Goal: Information Seeking & Learning: Learn about a topic

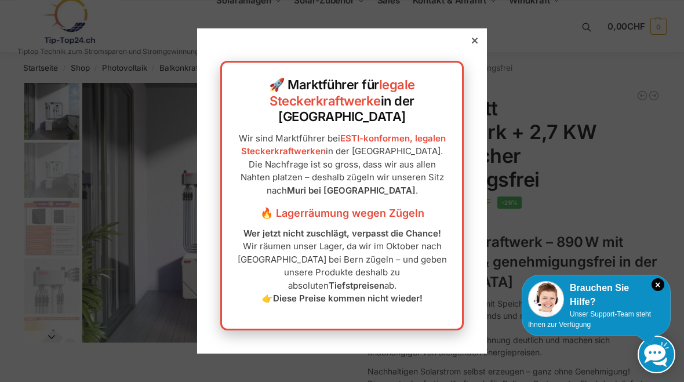
click at [471, 46] on div at bounding box center [474, 40] width 10 height 10
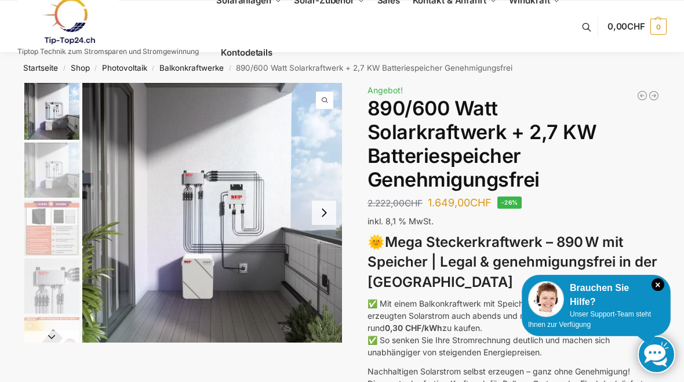
click at [659, 285] on icon "×" at bounding box center [657, 284] width 13 height 13
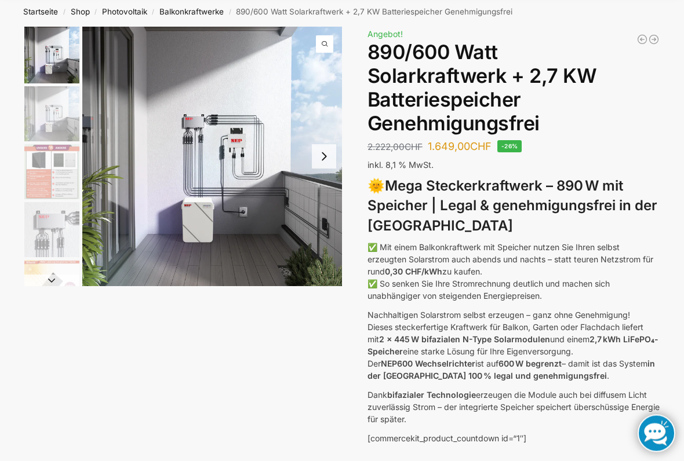
scroll to position [57, 0]
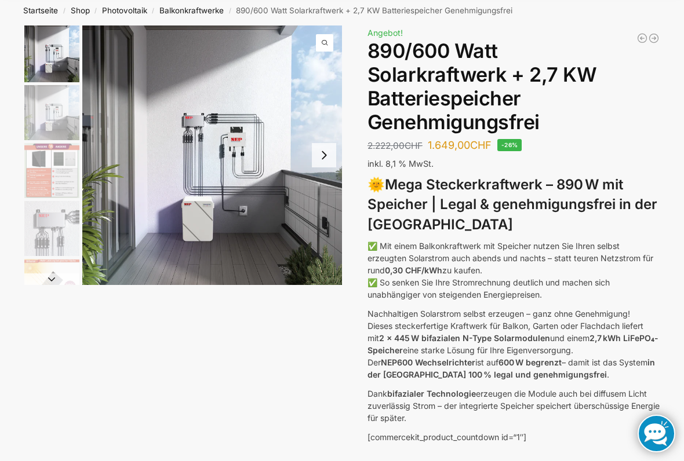
click at [329, 151] on button "Next slide" at bounding box center [324, 155] width 24 height 24
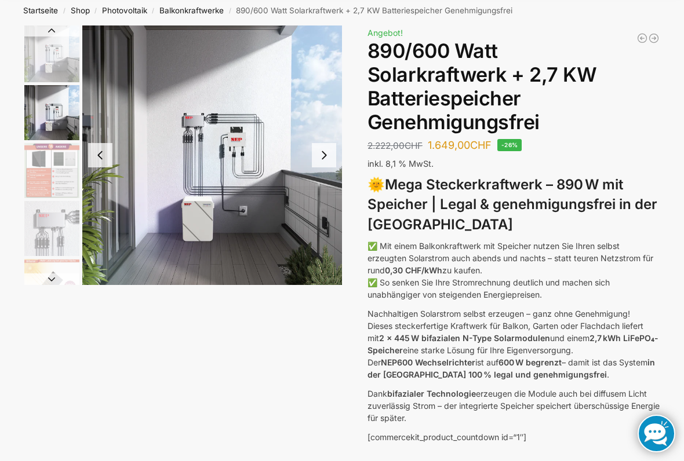
click at [327, 152] on button "Next slide" at bounding box center [324, 155] width 24 height 24
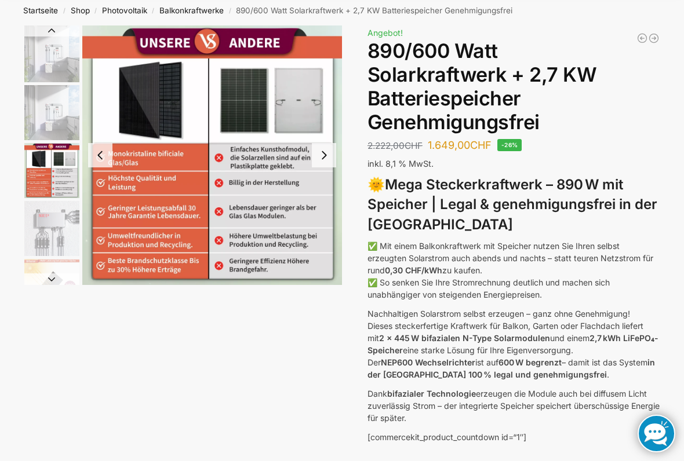
click at [329, 158] on button "Next slide" at bounding box center [324, 155] width 24 height 24
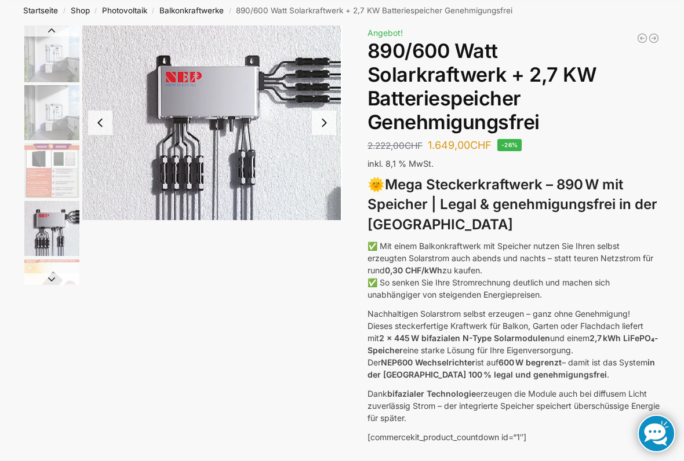
click at [327, 130] on button "Next slide" at bounding box center [324, 123] width 24 height 24
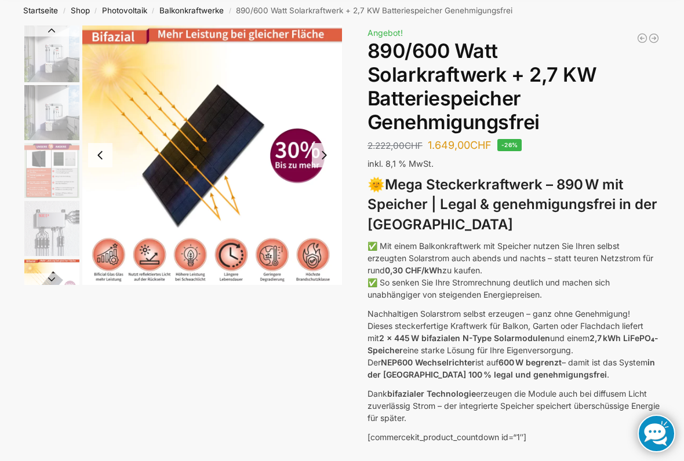
click at [325, 156] on button "Next slide" at bounding box center [324, 155] width 24 height 24
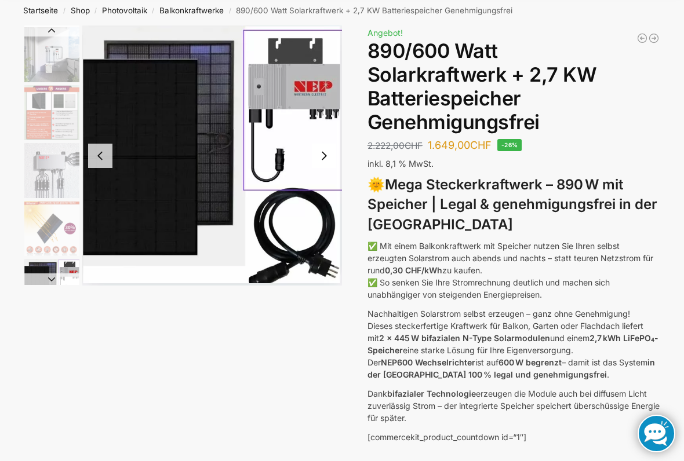
click at [330, 155] on button "Next slide" at bounding box center [324, 156] width 24 height 24
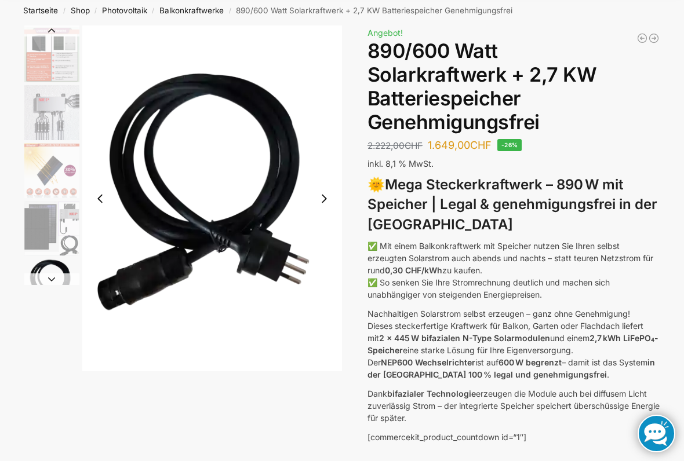
click at [329, 199] on button "Next slide" at bounding box center [324, 199] width 24 height 24
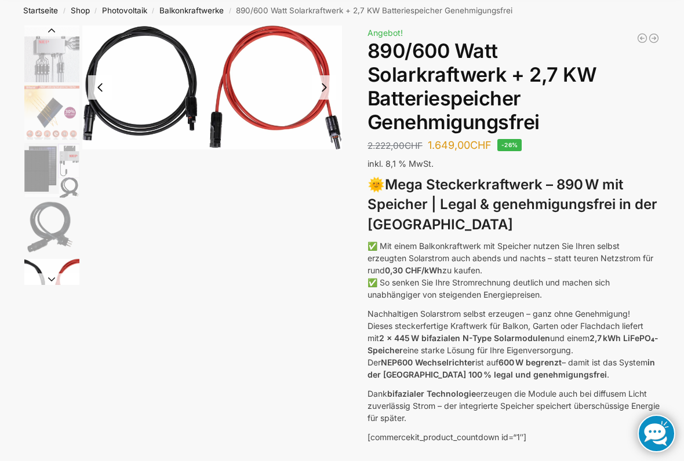
click at [332, 89] on button "Next slide" at bounding box center [324, 87] width 24 height 24
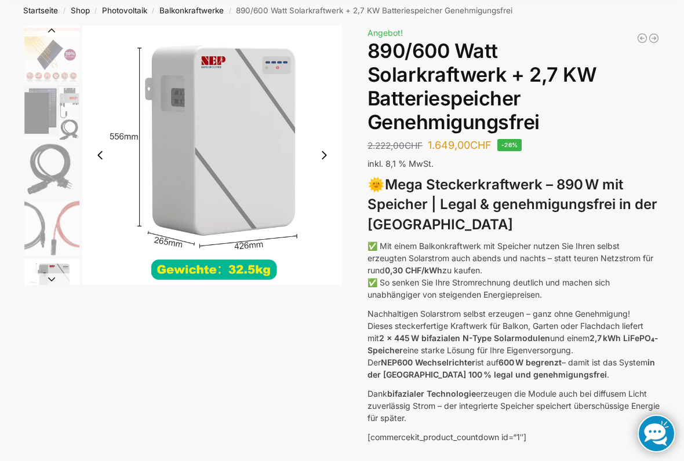
click at [334, 157] on button "Next slide" at bounding box center [324, 155] width 24 height 24
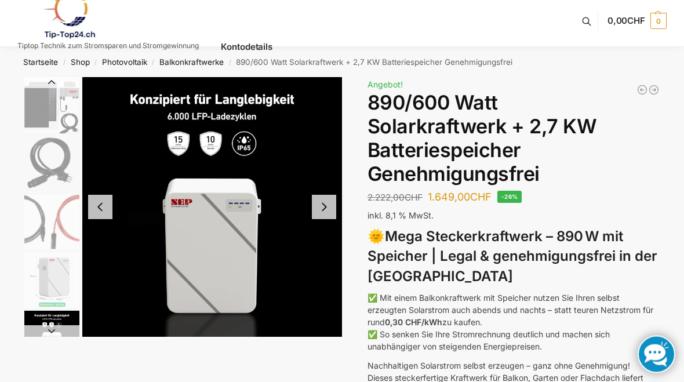
scroll to position [0, 0]
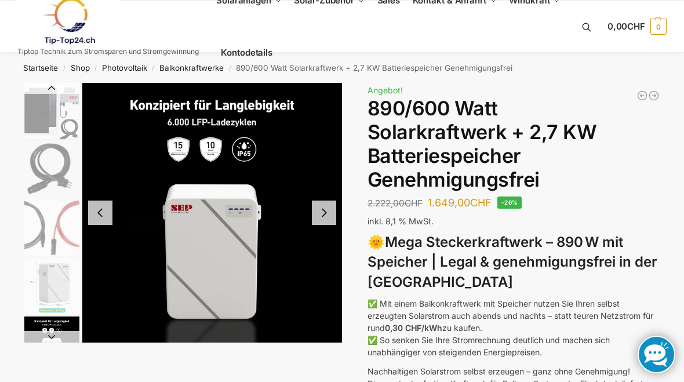
click at [118, 218] on img "10 / 12" at bounding box center [212, 213] width 260 height 260
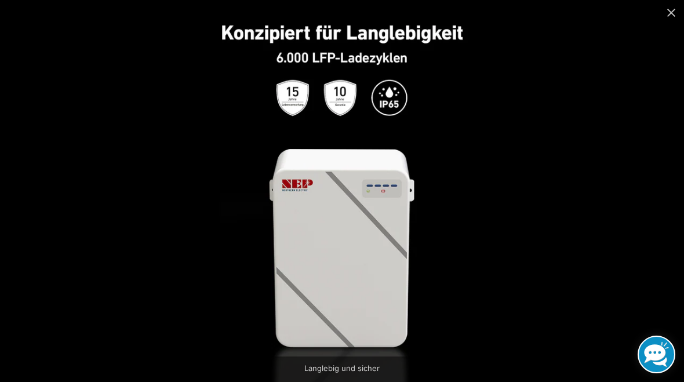
click at [165, 188] on img at bounding box center [342, 191] width 382 height 382
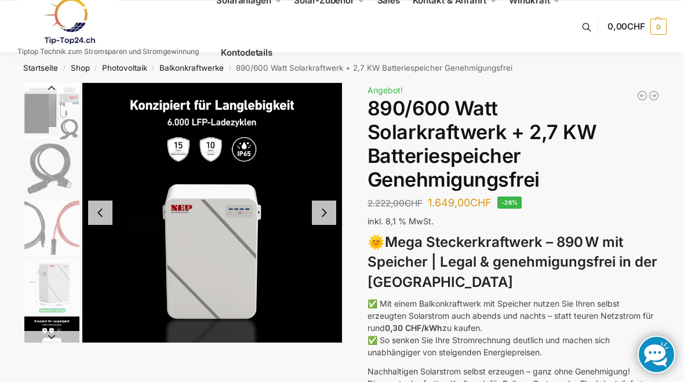
click at [115, 216] on img "10 / 12" at bounding box center [212, 213] width 260 height 260
click at [329, 212] on button "Next slide" at bounding box center [324, 213] width 24 height 24
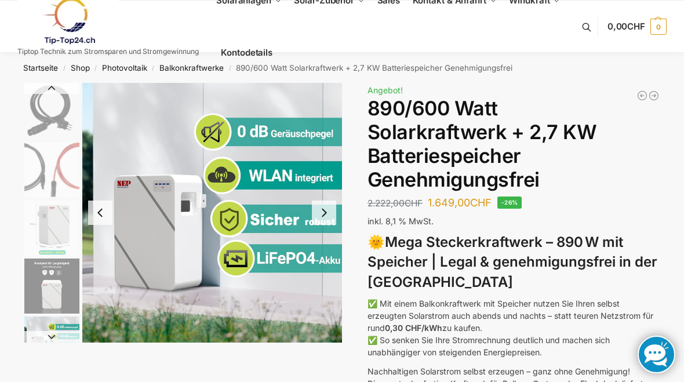
click at [330, 210] on button "Next slide" at bounding box center [324, 213] width 24 height 24
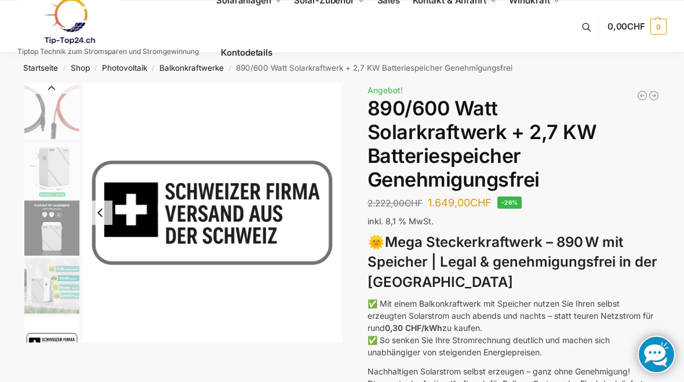
click at [121, 212] on img "12 / 12" at bounding box center [212, 213] width 260 height 260
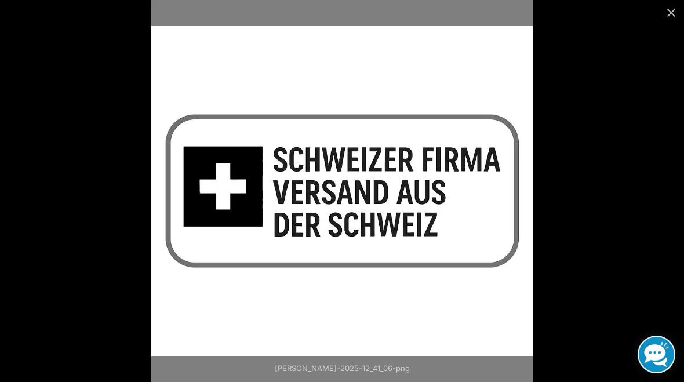
click at [676, 13] on button "Close (Esc)" at bounding box center [670, 12] width 25 height 25
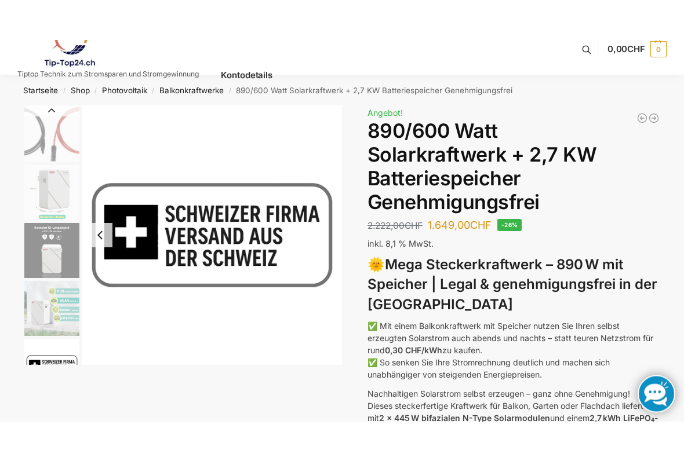
scroll to position [18, 0]
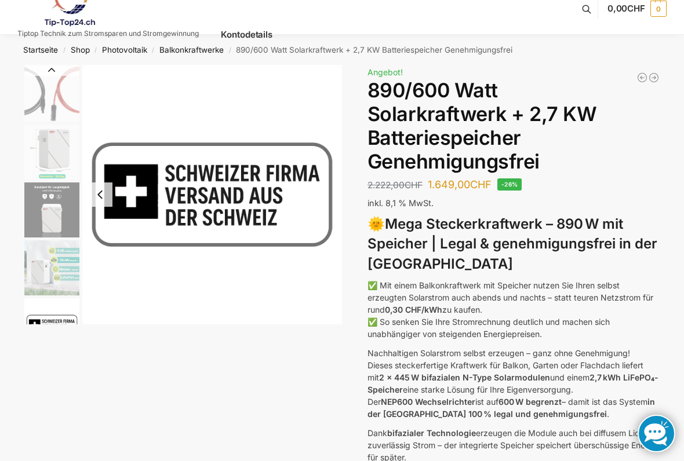
click at [103, 195] on button "Previous slide" at bounding box center [100, 195] width 24 height 24
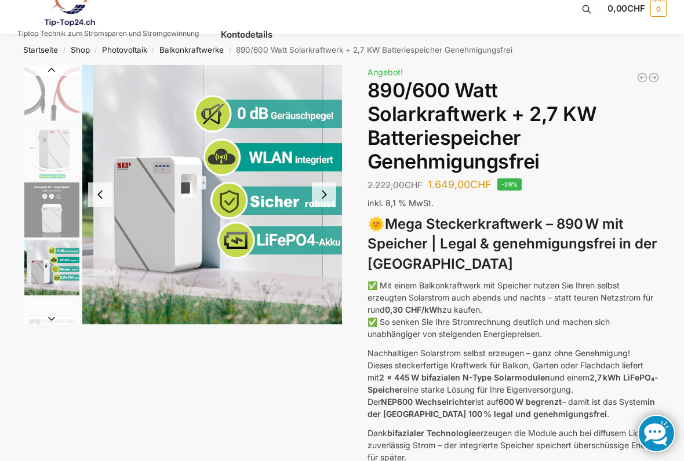
click at [100, 191] on button "Previous slide" at bounding box center [100, 195] width 24 height 24
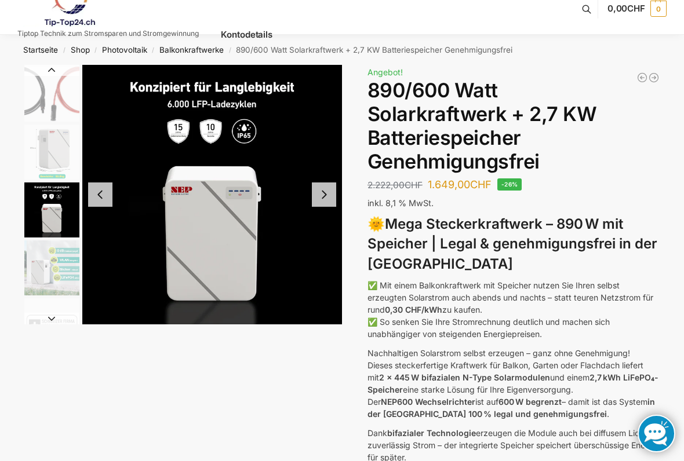
click at [99, 191] on button "Previous slide" at bounding box center [100, 195] width 24 height 24
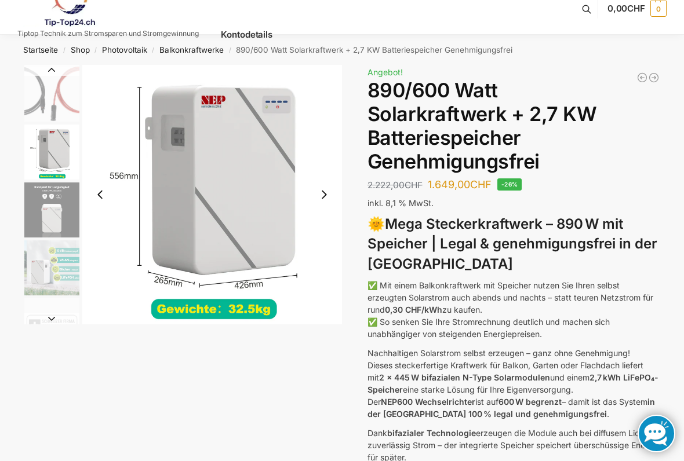
click at [104, 195] on button "Previous slide" at bounding box center [100, 195] width 24 height 24
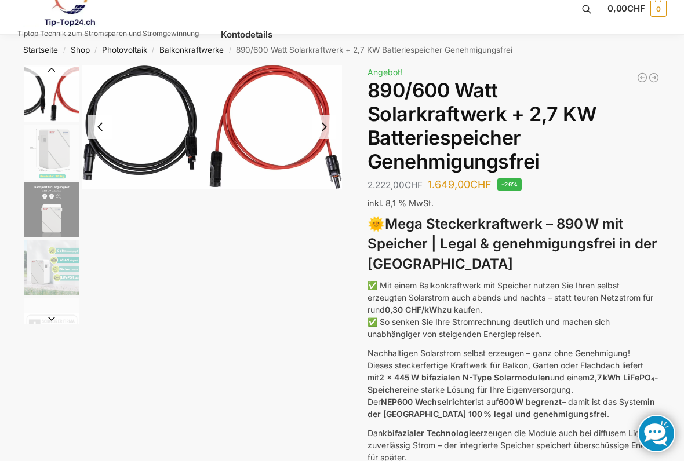
click at [102, 126] on button "Previous slide" at bounding box center [100, 127] width 24 height 24
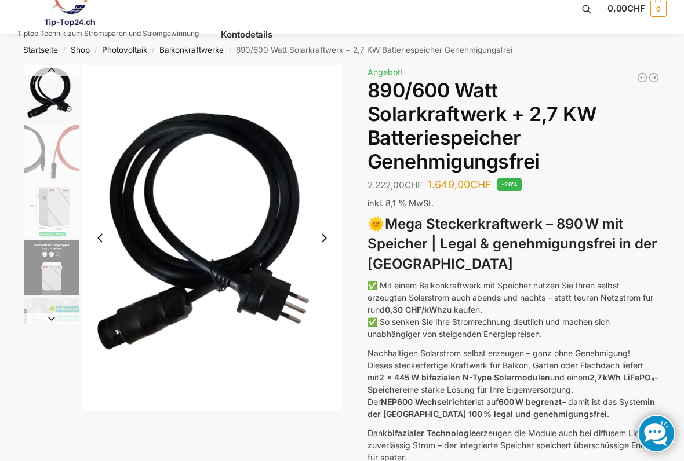
click at [105, 237] on button "Previous slide" at bounding box center [100, 238] width 24 height 24
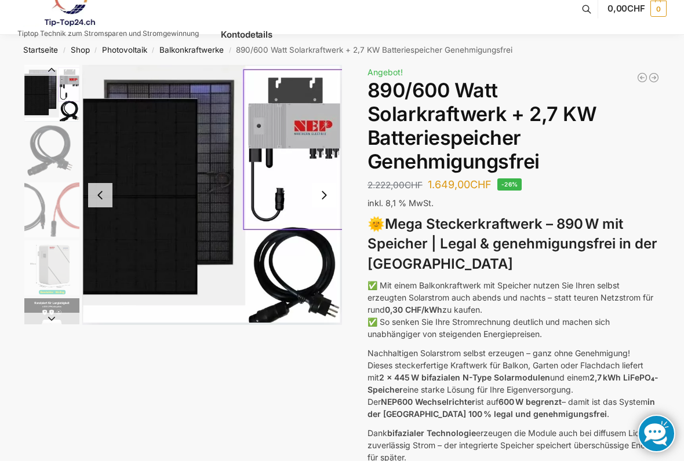
click at [103, 192] on button "Previous slide" at bounding box center [100, 195] width 24 height 24
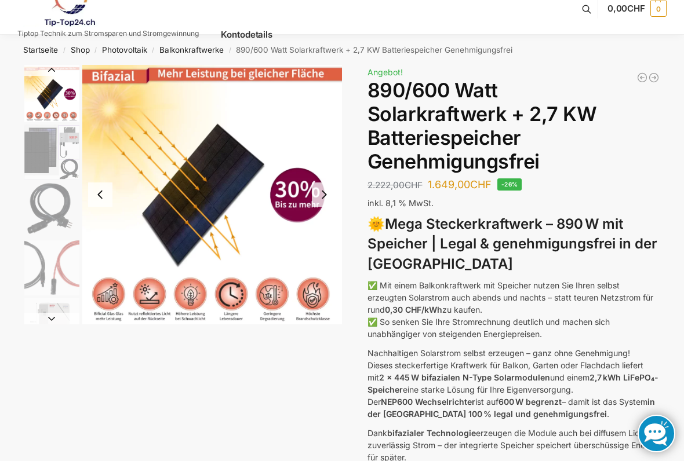
click at [102, 191] on button "Previous slide" at bounding box center [100, 195] width 24 height 24
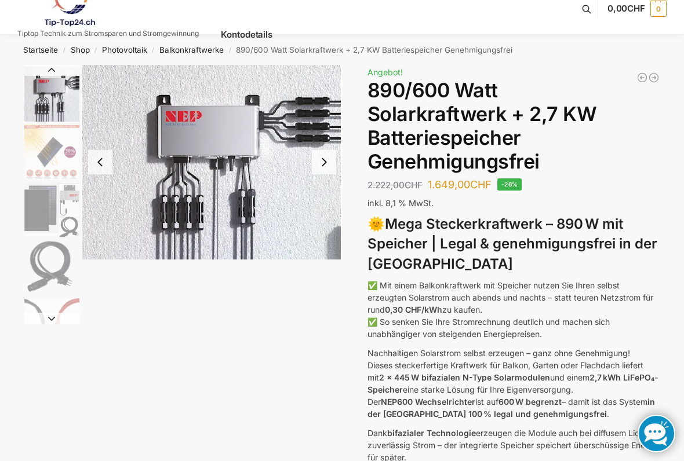
click at [105, 162] on button "Previous slide" at bounding box center [100, 162] width 24 height 24
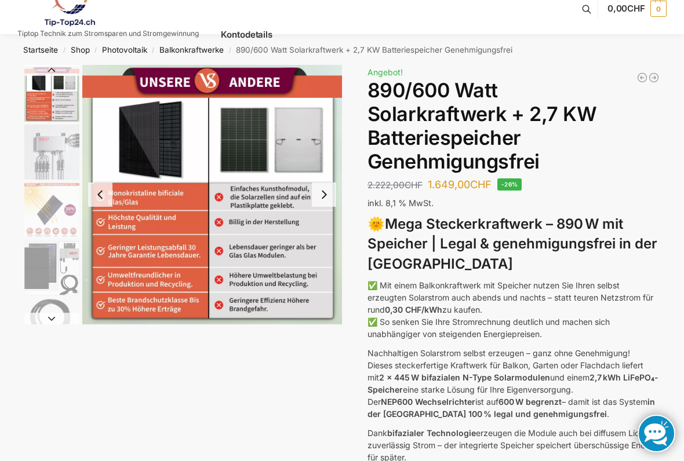
click at [108, 195] on button "Previous slide" at bounding box center [100, 195] width 24 height 24
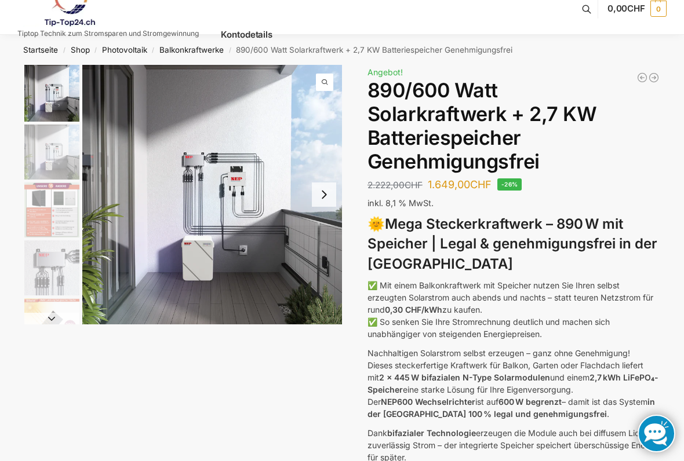
click at [330, 196] on button "Next slide" at bounding box center [324, 195] width 24 height 24
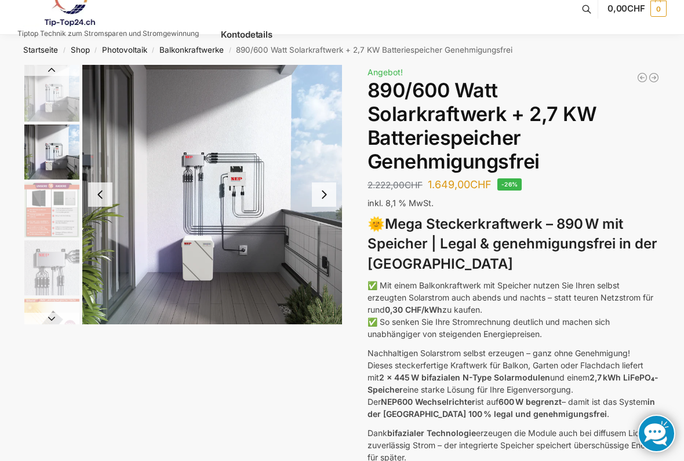
click at [336, 186] on button "Next slide" at bounding box center [324, 195] width 24 height 24
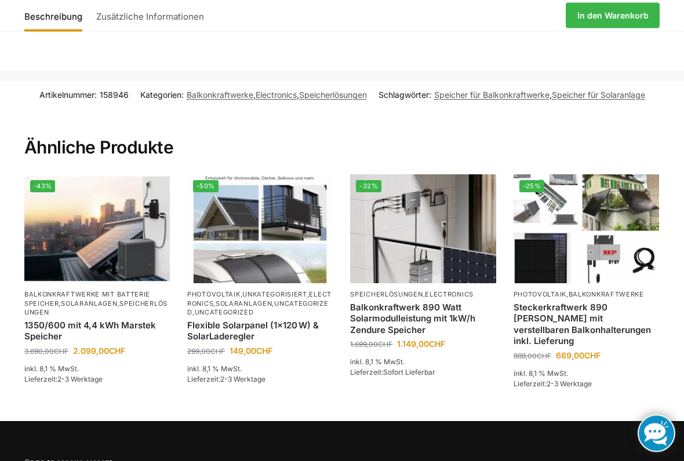
scroll to position [2342, 0]
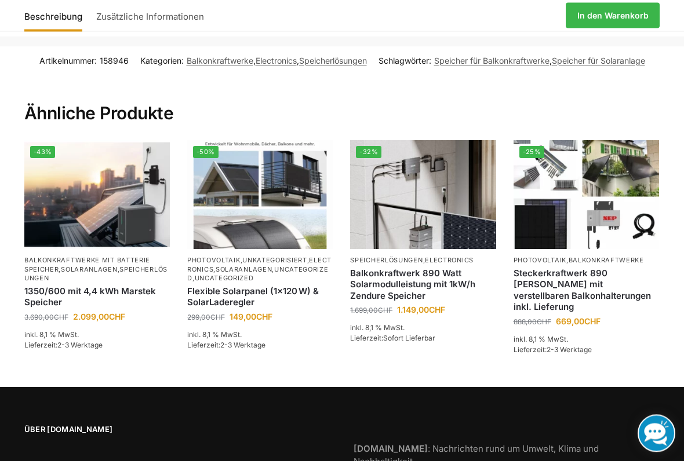
click at [408, 57] on div "Artikelnummer: 158946 Kategorien: Balkonkraftwerke , Electronics , Speicherlösu…" at bounding box center [342, 60] width 684 height 28
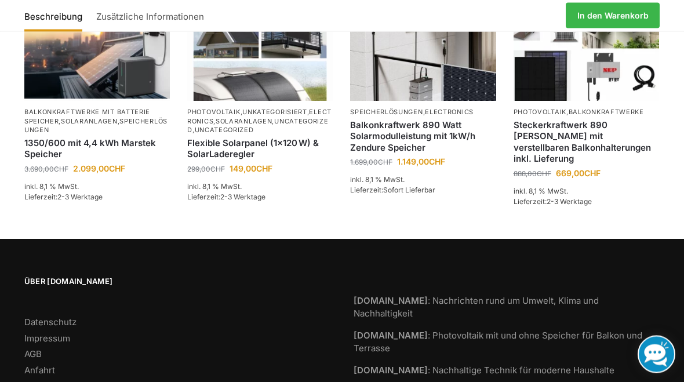
scroll to position [2502, 0]
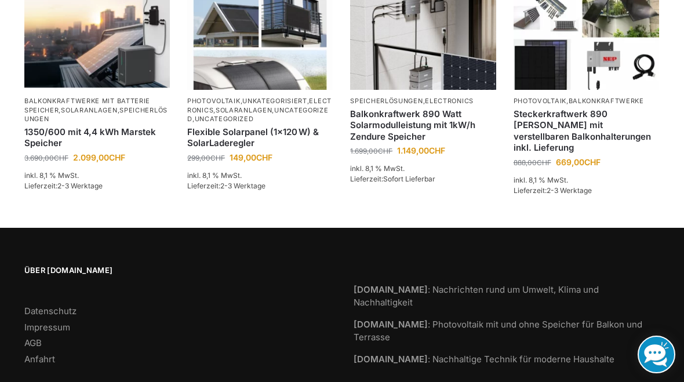
click at [54, 353] on link "Anfahrt" at bounding box center [39, 358] width 31 height 11
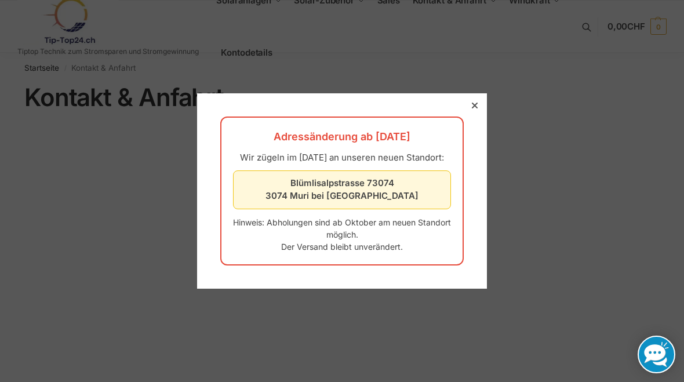
click at [473, 87] on div at bounding box center [342, 191] width 684 height 382
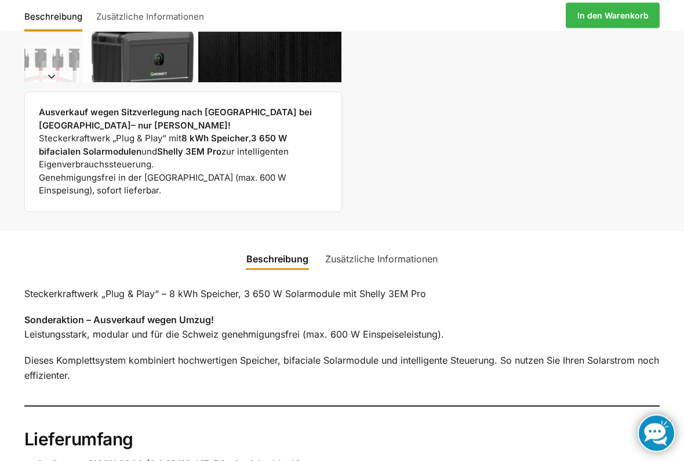
scroll to position [393, 0]
